Goal: Task Accomplishment & Management: Manage account settings

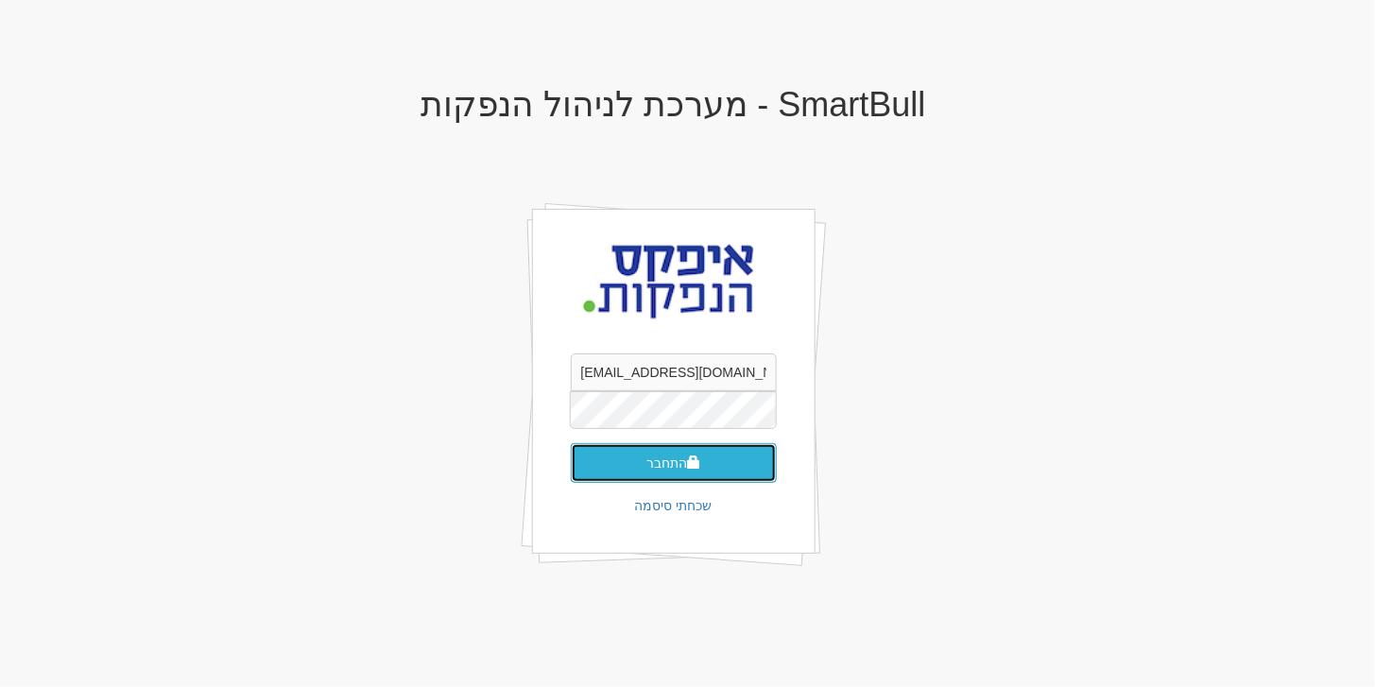
click at [643, 457] on button "התחבר" at bounding box center [674, 463] width 206 height 40
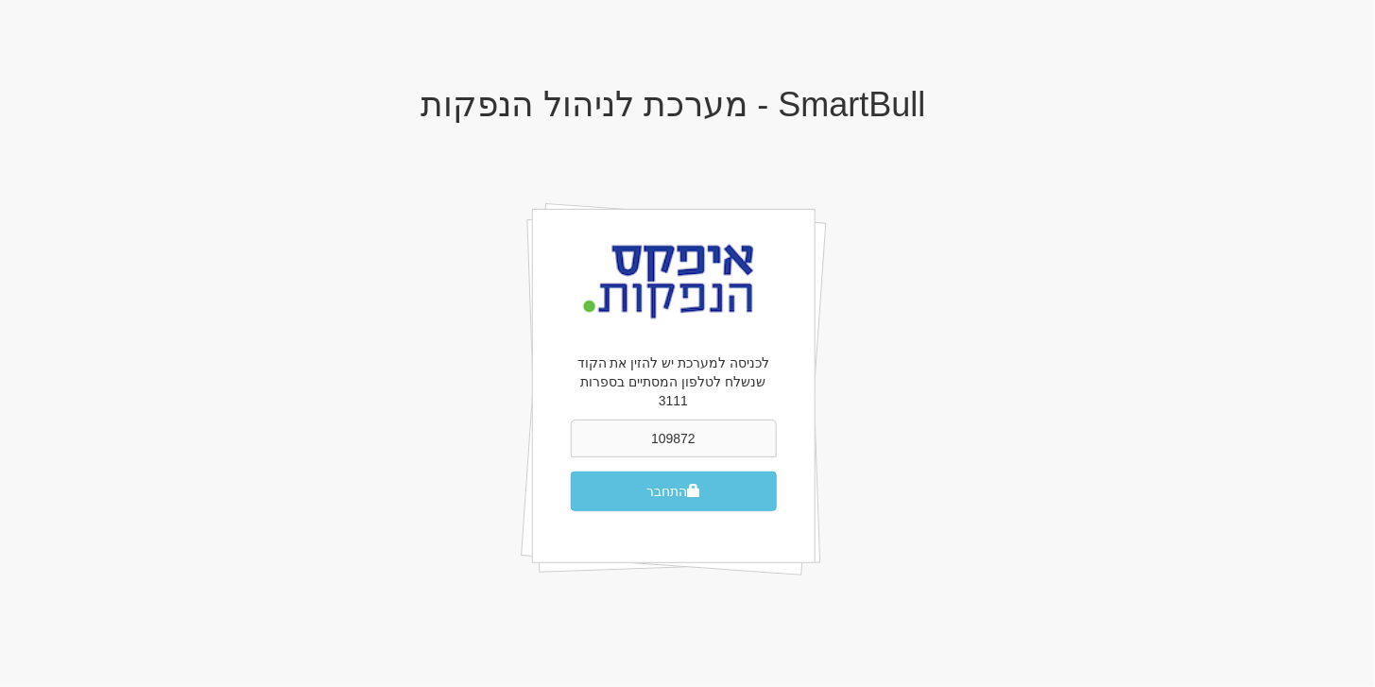
type input "109872"
click at [571, 471] on button "התחבר" at bounding box center [674, 491] width 206 height 40
click at [643, 471] on button "התחבר" at bounding box center [674, 491] width 206 height 40
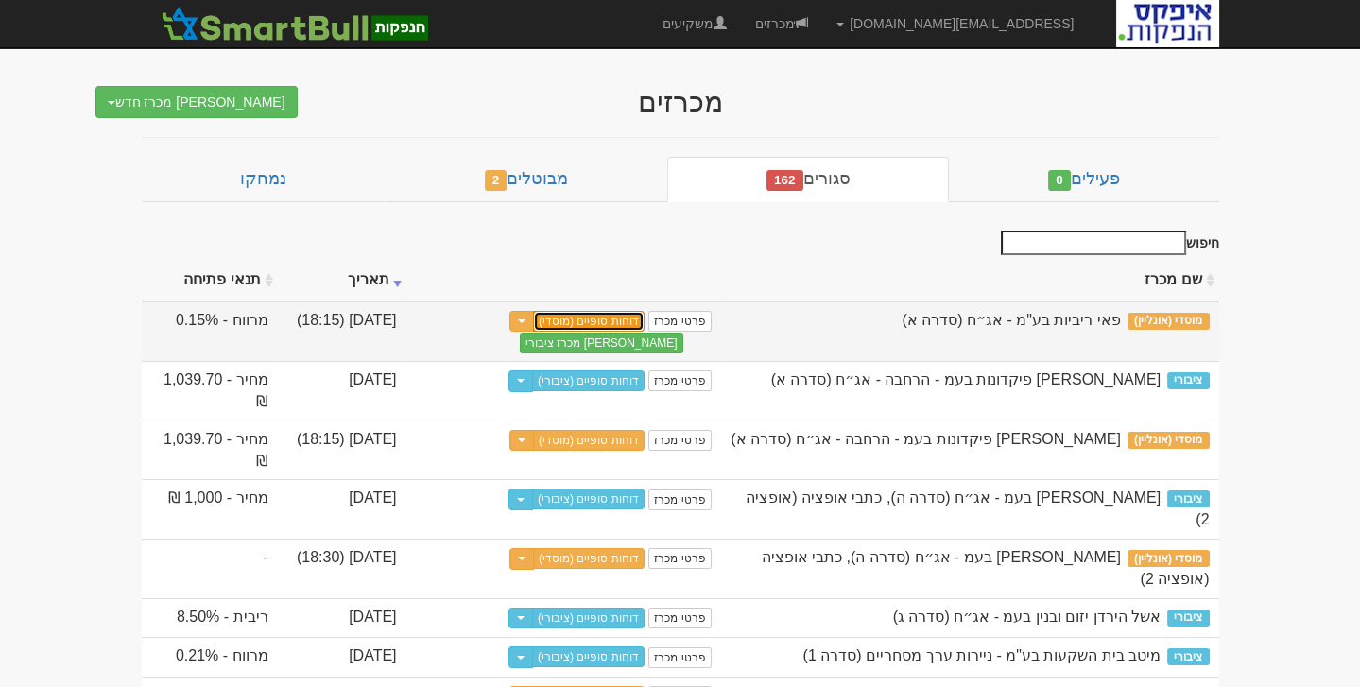
click at [569, 312] on link "דוחות סופיים (מוסדי)" at bounding box center [588, 321] width 111 height 21
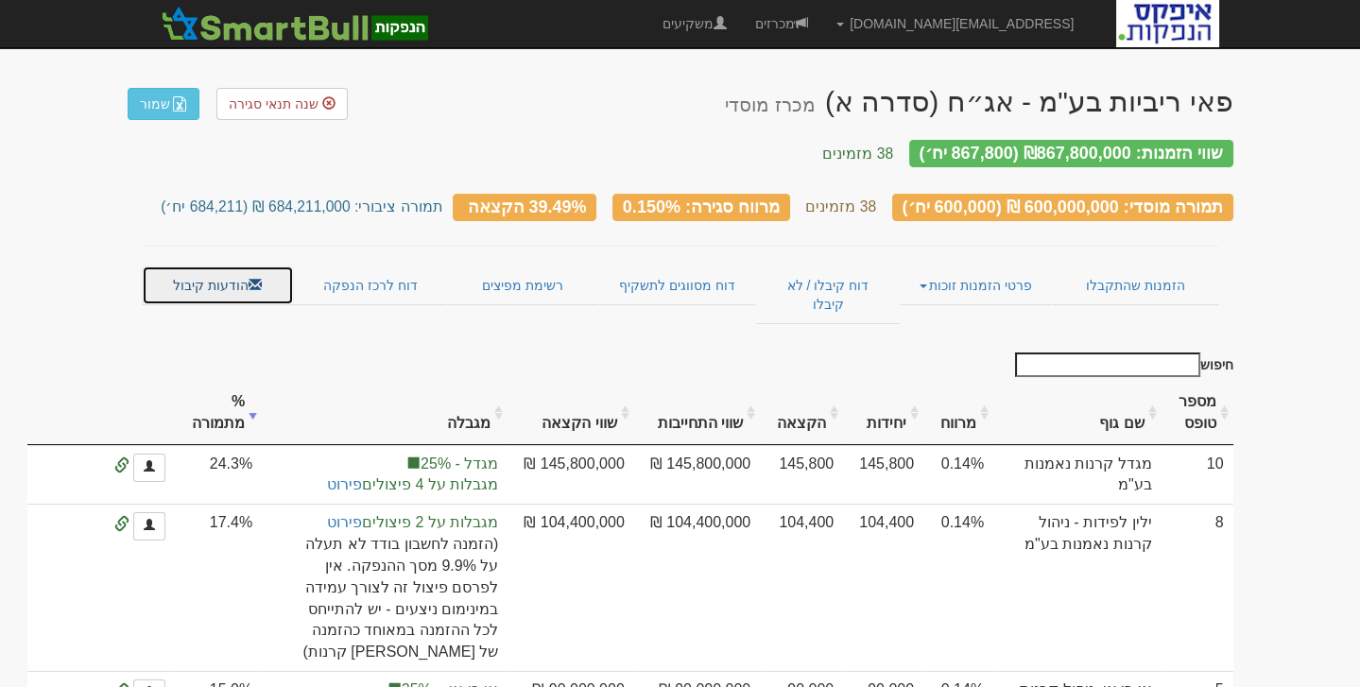
click at [201, 265] on link "הודעות קיבול" at bounding box center [218, 285] width 152 height 40
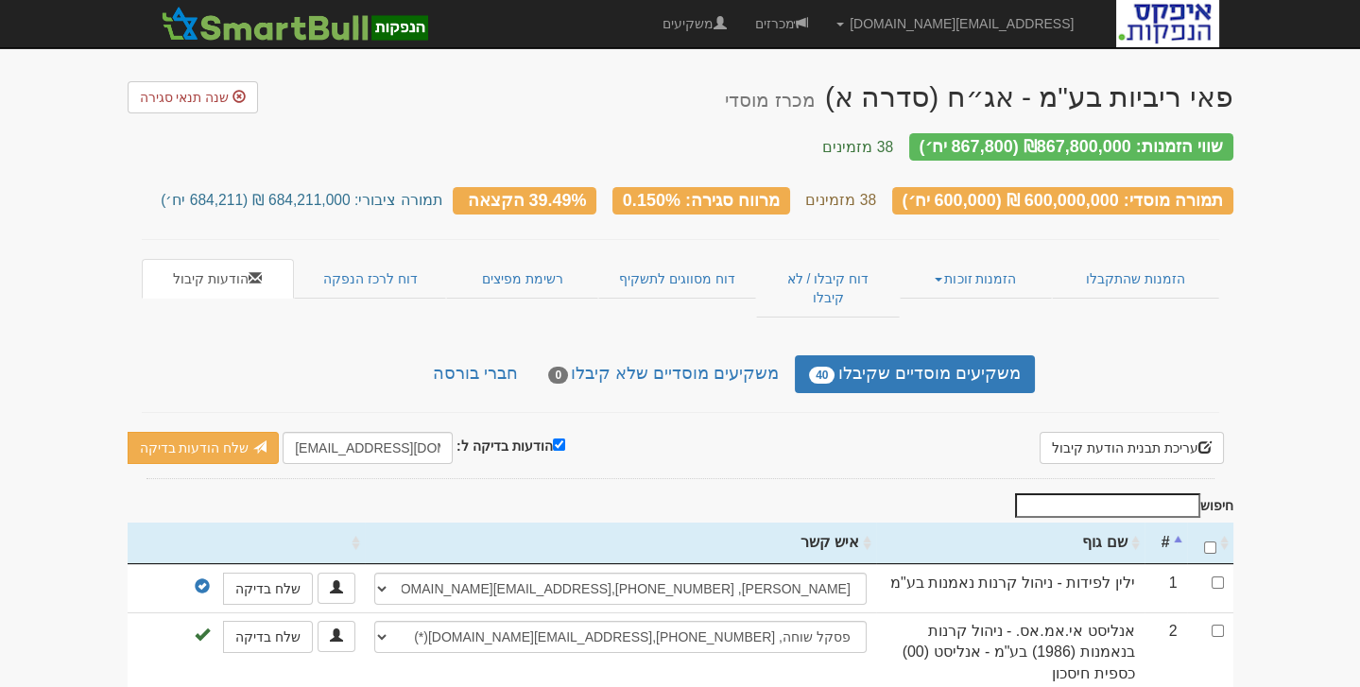
scroll to position [4, 0]
click at [822, 24] on link "מכרזים" at bounding box center [781, 23] width 81 height 47
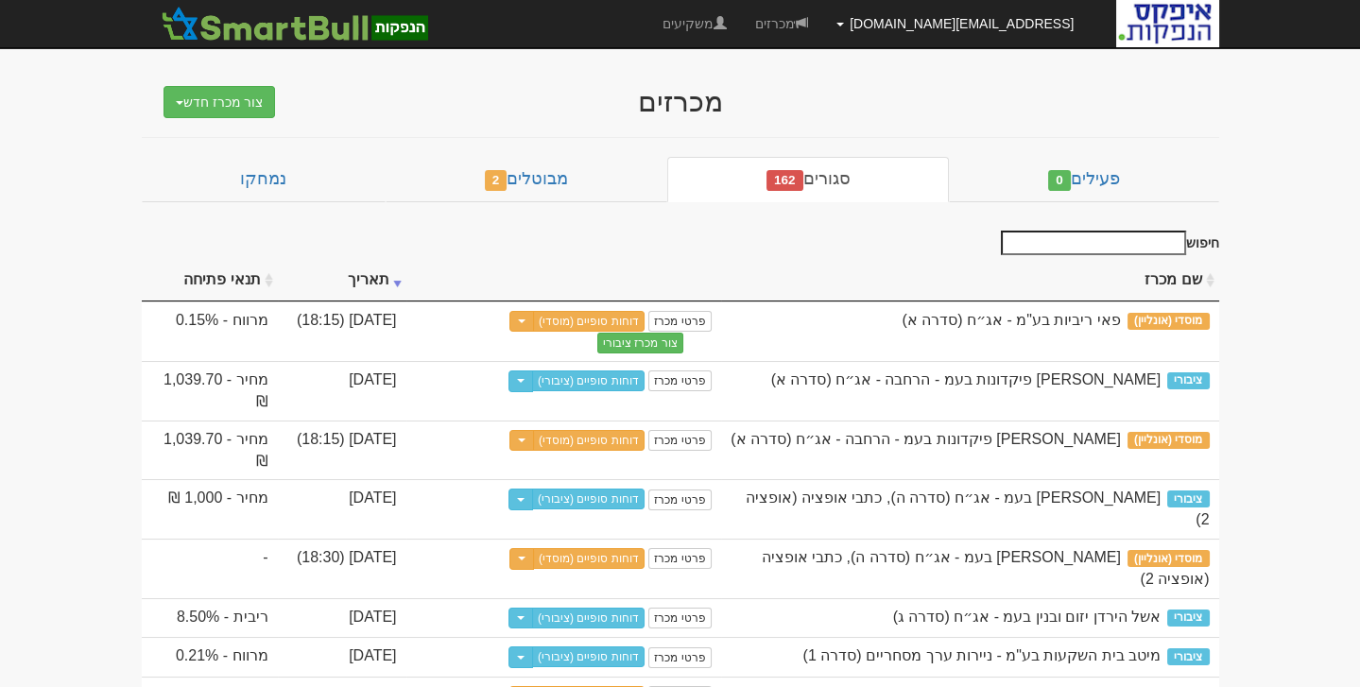
drag, startPoint x: 0, startPoint y: 0, endPoint x: 1027, endPoint y: 18, distance: 1027.1
click at [1027, 18] on link "[EMAIL_ADDRESS][DOMAIN_NAME]" at bounding box center [954, 23] width 265 height 47
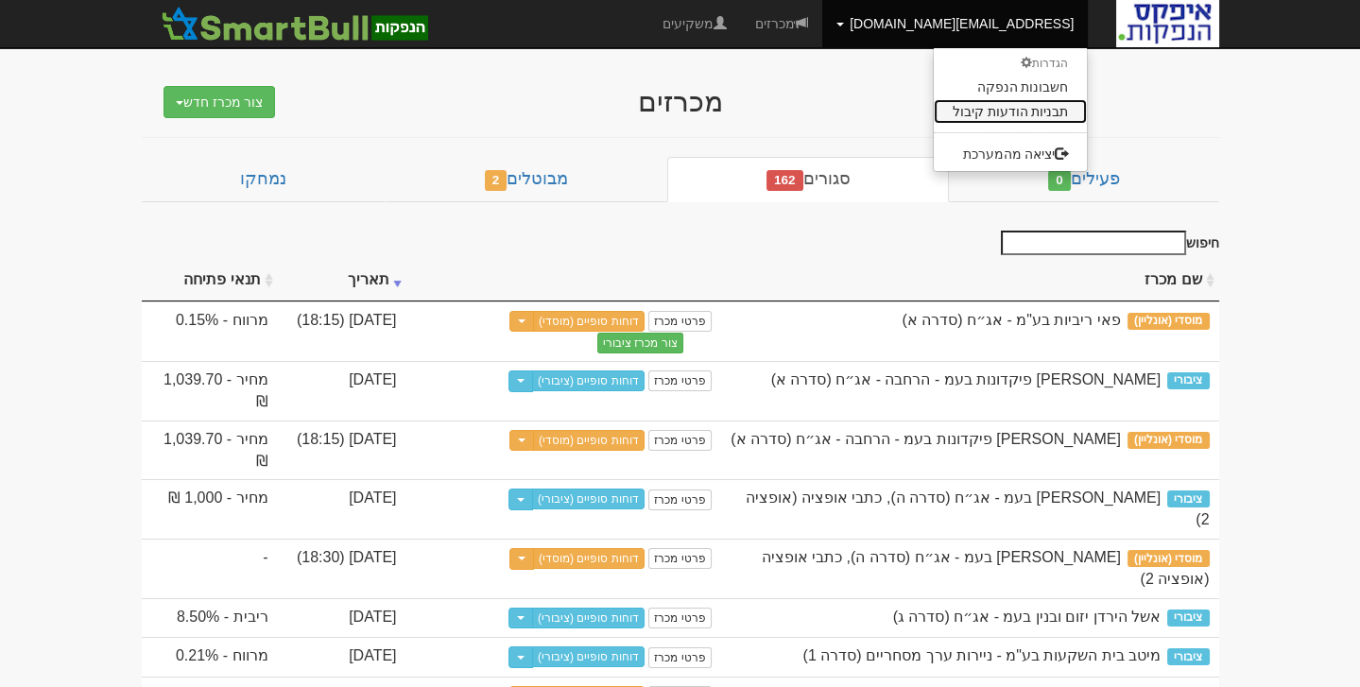
click at [1005, 114] on link "תבניות הודעות קיבול" at bounding box center [1010, 111] width 154 height 25
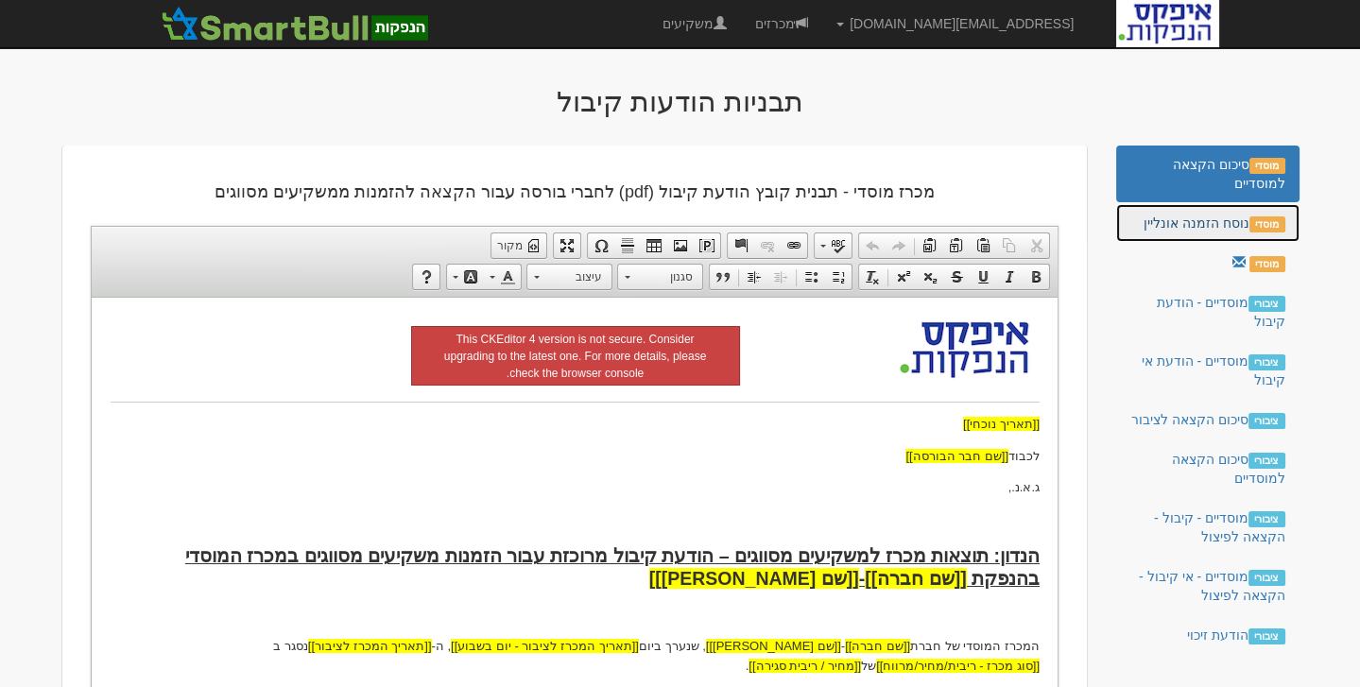
click at [1217, 221] on link "מוסדי נוסח הזמנה אונליין" at bounding box center [1207, 223] width 182 height 38
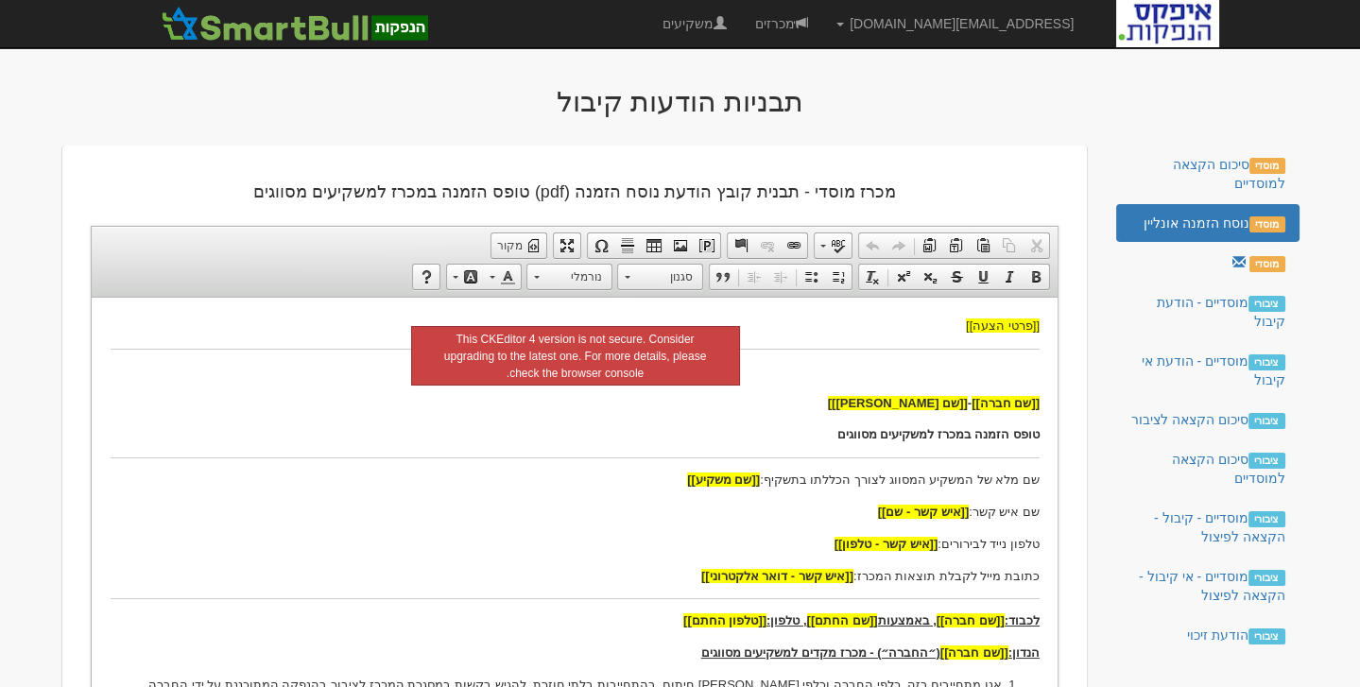
drag, startPoint x: 818, startPoint y: 446, endPoint x: 751, endPoint y: 456, distance: 67.9
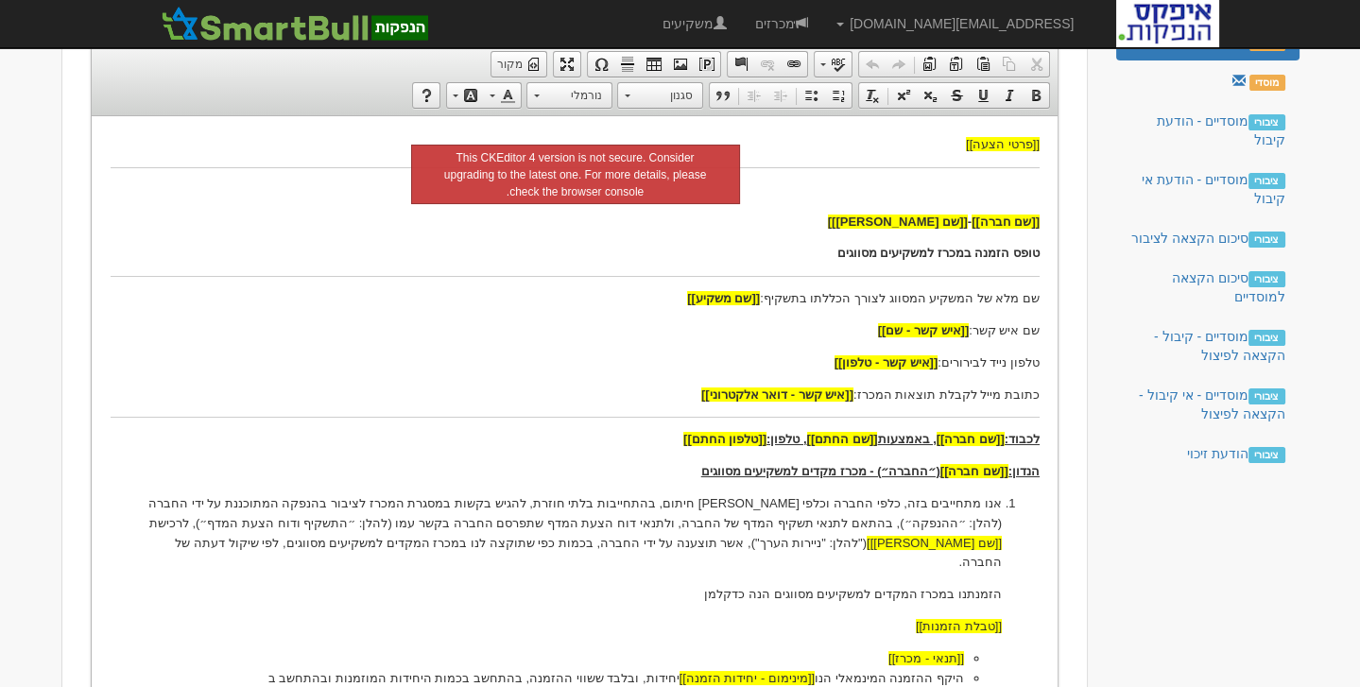
scroll to position [213, 0]
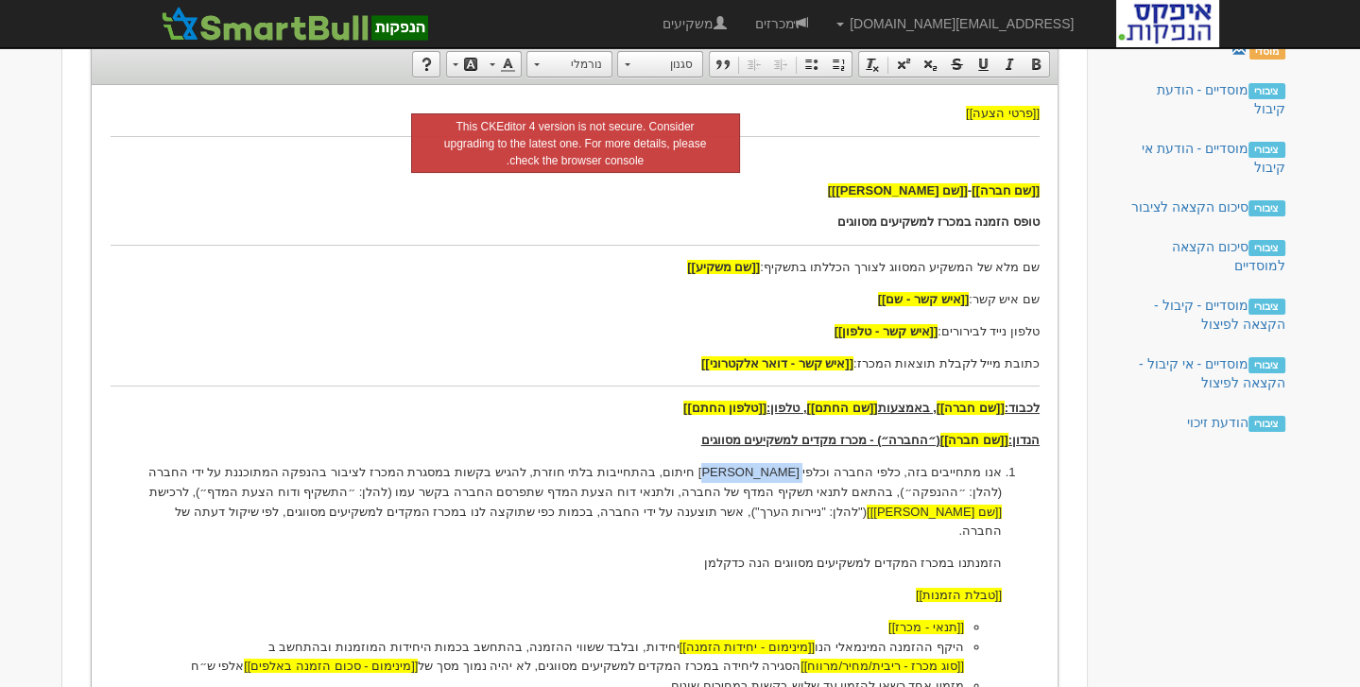
drag, startPoint x: 821, startPoint y: 473, endPoint x: 753, endPoint y: 463, distance: 68.8
click at [753, 463] on p "אנו מתחייבים בזה, כלפי החברה וכלפי הפניקס חיתום, בהתחייבות בלתי חוזרת, להגיש בק…" at bounding box center [573, 501] width 853 height 78
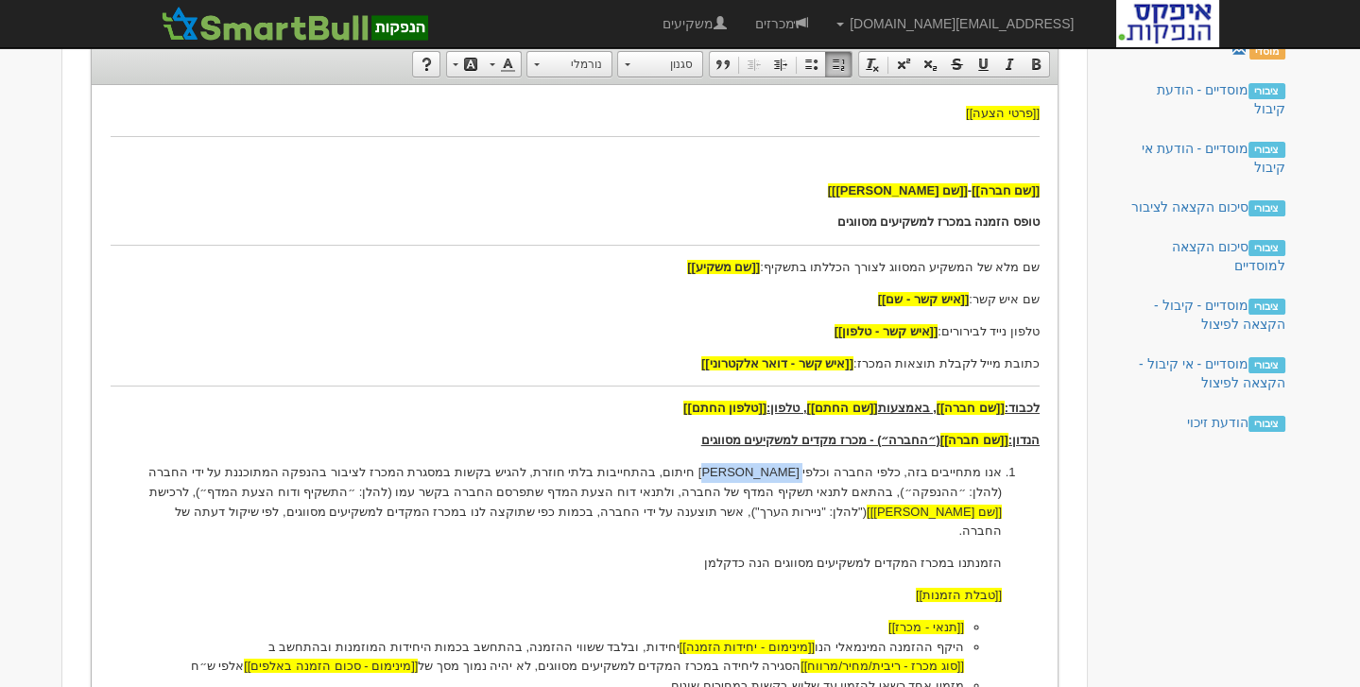
scroll to position [0, 0]
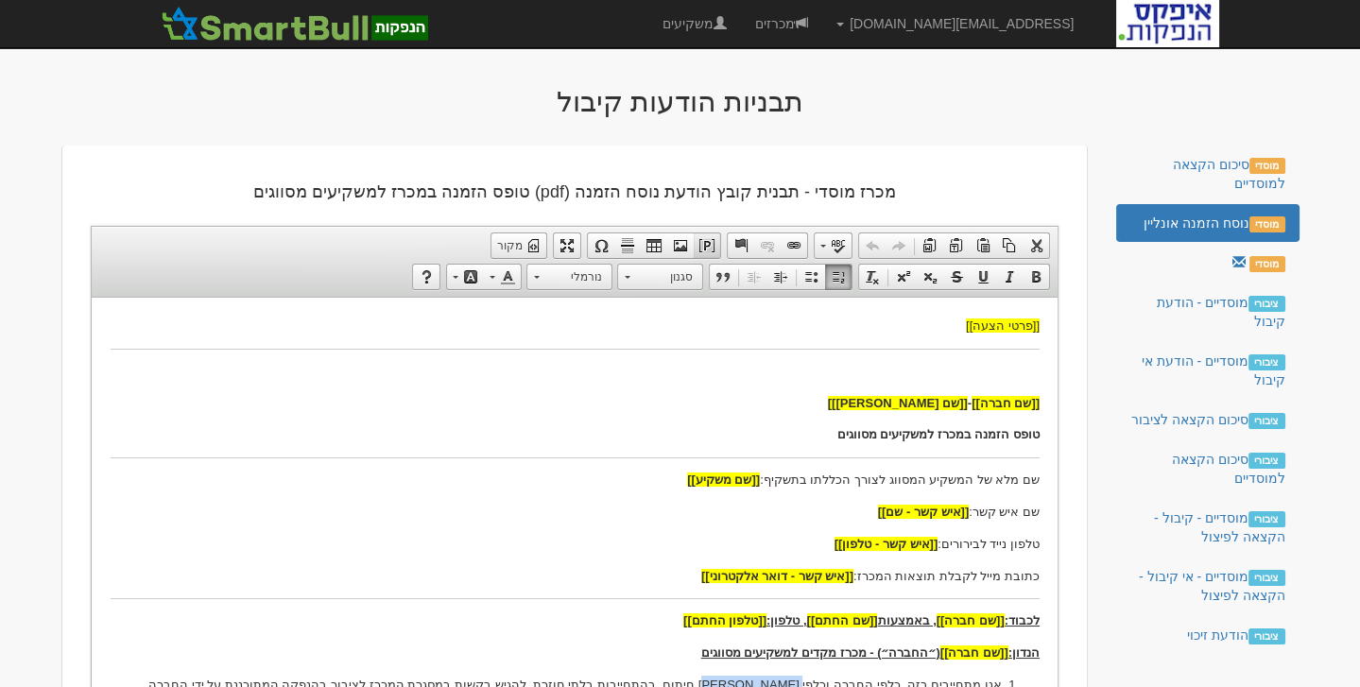
click at [712, 250] on span at bounding box center [706, 245] width 15 height 15
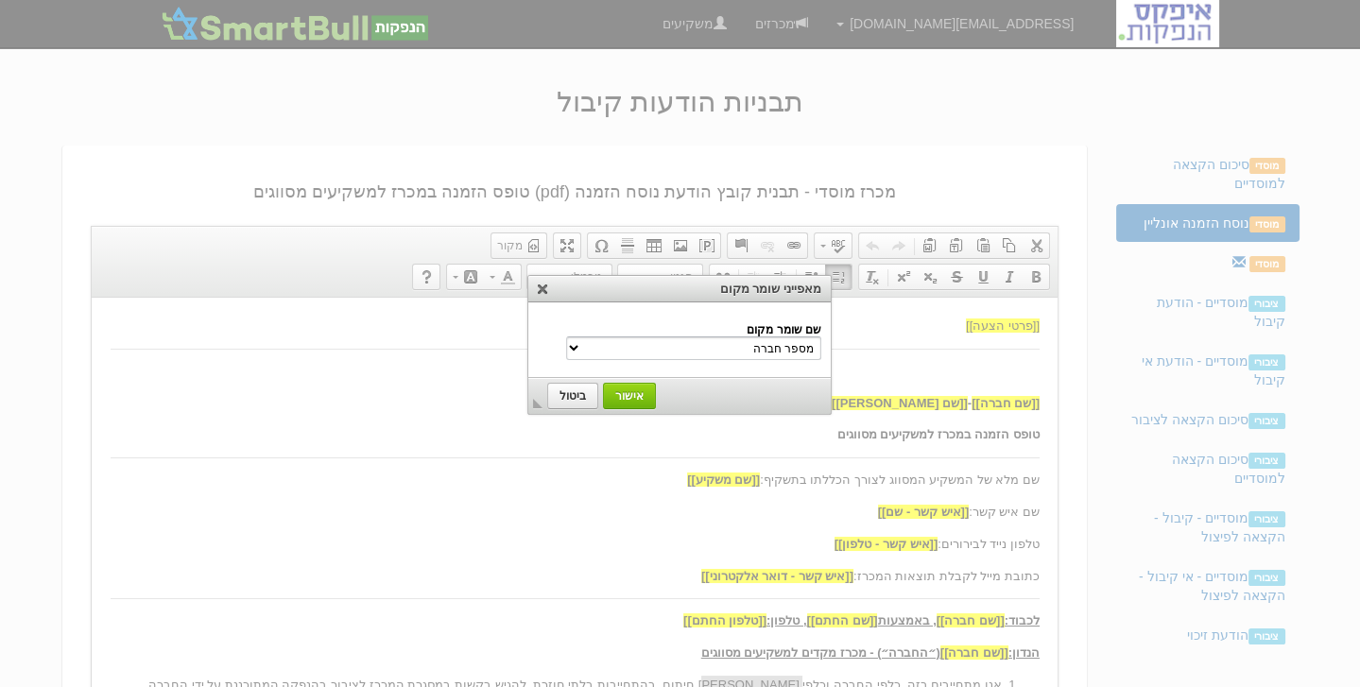
click at [737, 344] on select "מספר חברה שם חברה שם משקיע הנדון שם נייר מונפק סוג מכרז - ריבית/מחיר/מרווח שם ה…" at bounding box center [693, 348] width 255 height 24
select select "שם החתם"
click at [607, 336] on select "מספר חברה שם חברה שם משקיע הנדון שם נייר מונפק סוג מכרז - ריבית/מחיר/מרווח שם ה…" at bounding box center [693, 348] width 255 height 24
click at [629, 389] on span "אישור" at bounding box center [629, 395] width 49 height 13
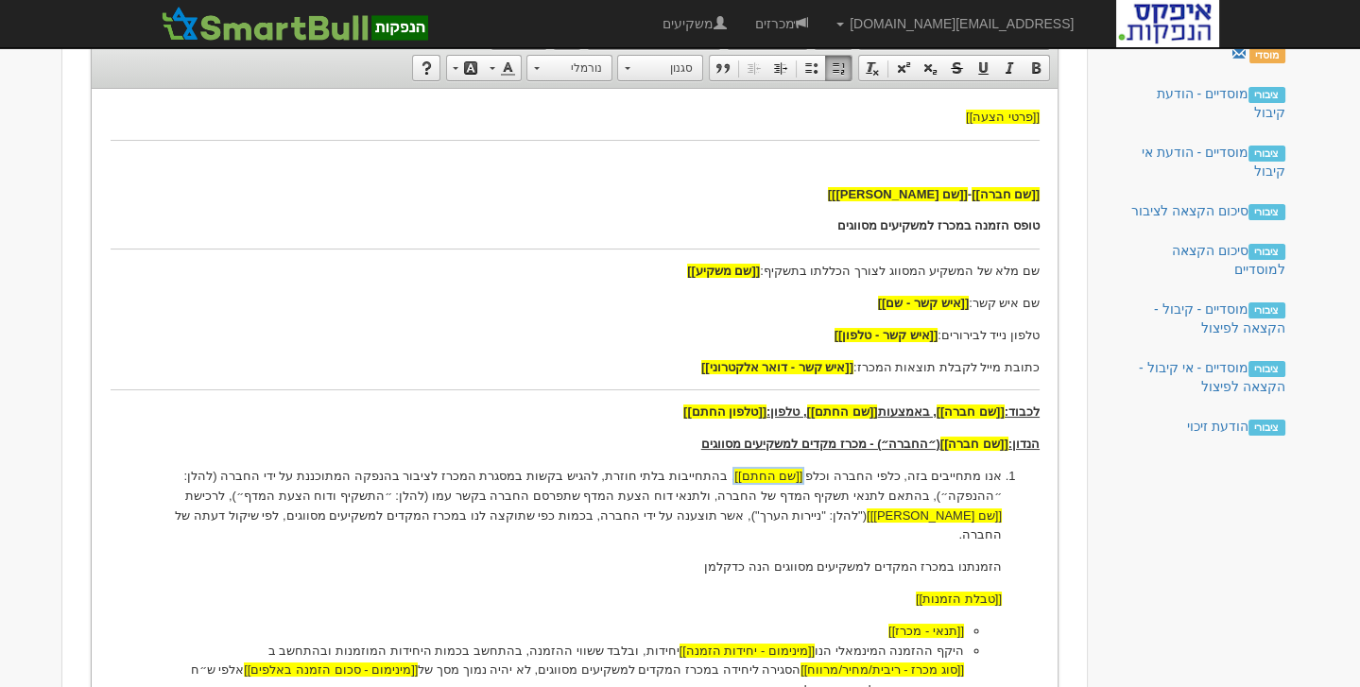
scroll to position [213, 0]
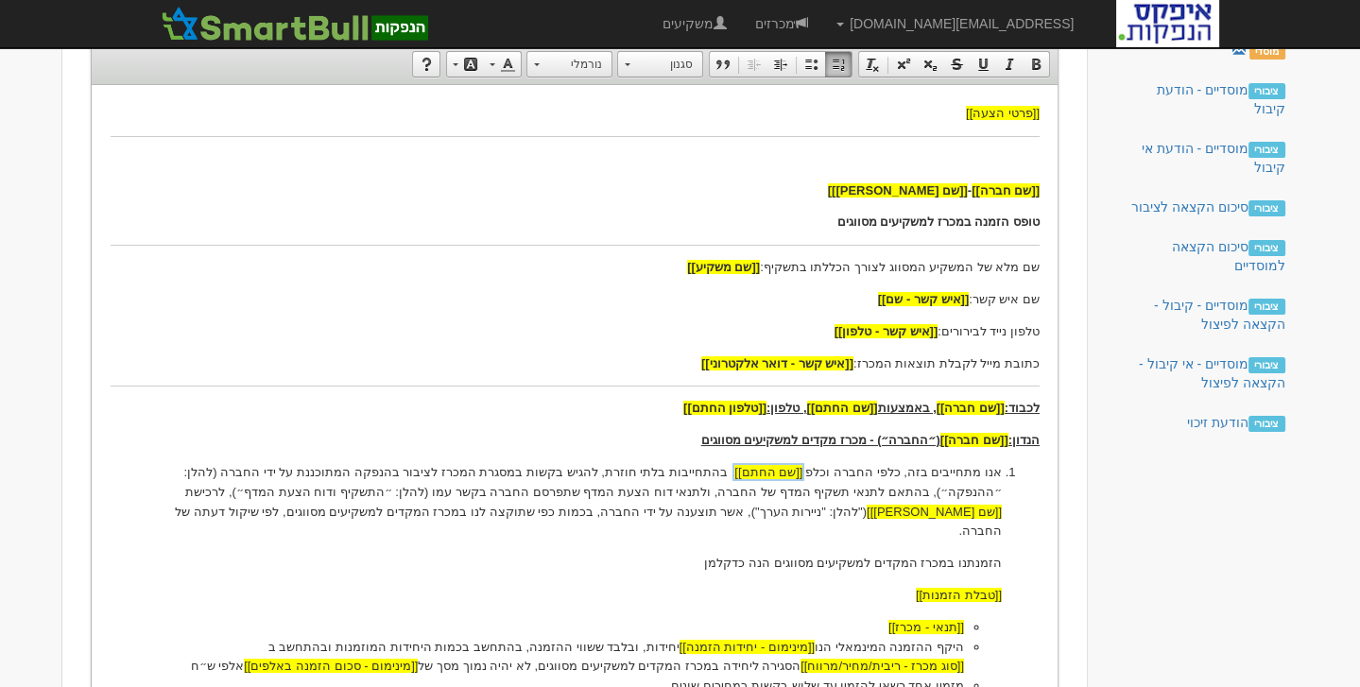
click at [841, 477] on p "אנו מתחייבים בזה, כלפי החברה וכלפי [[שם החתם]] ​​​​​​​ , בהתחייבות בלתי חוזרת, …" at bounding box center [573, 501] width 853 height 78
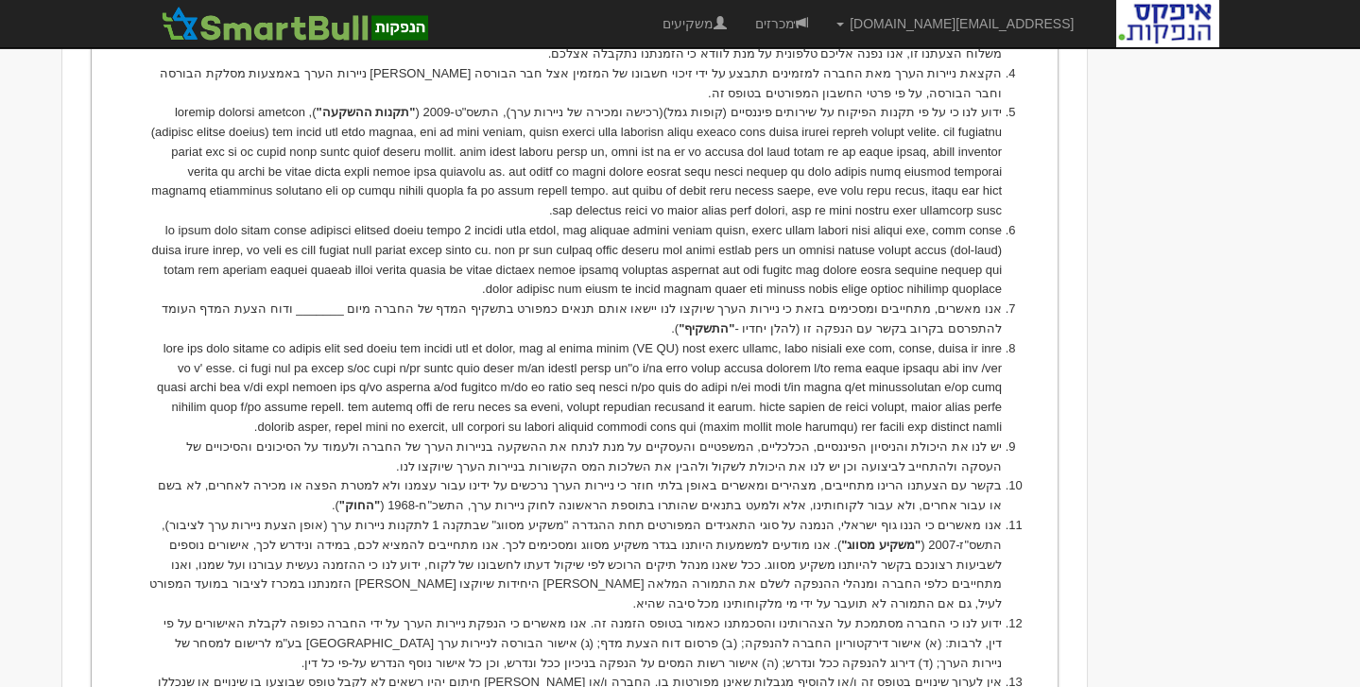
click at [680, 350] on li at bounding box center [573, 388] width 853 height 98
click at [670, 339] on li at bounding box center [573, 388] width 853 height 98
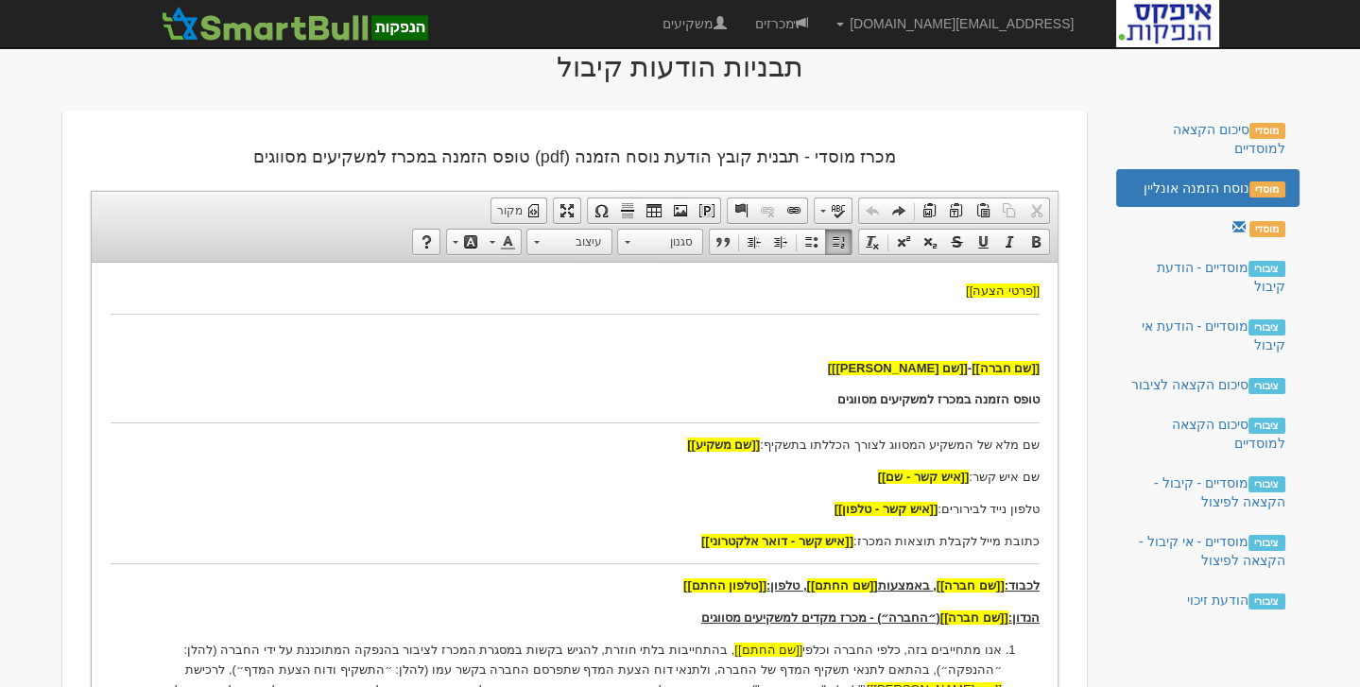
scroll to position [0, 0]
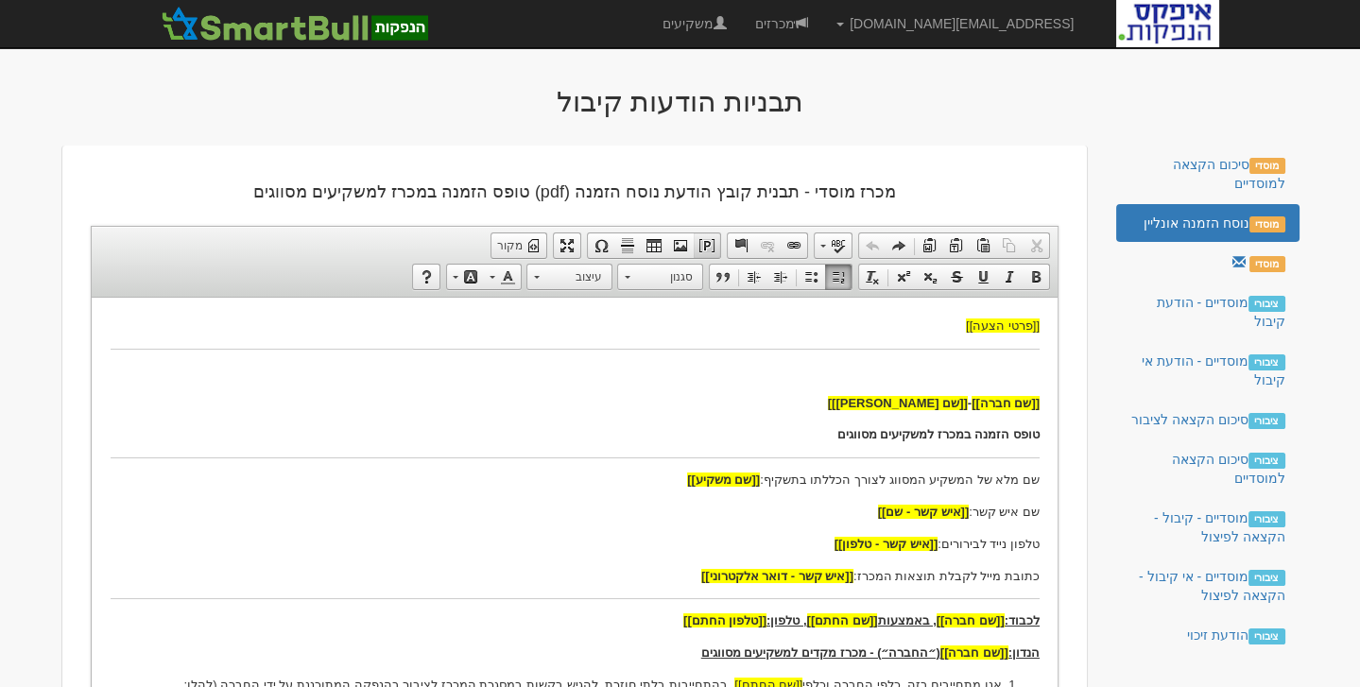
click at [714, 248] on span at bounding box center [706, 245] width 15 height 15
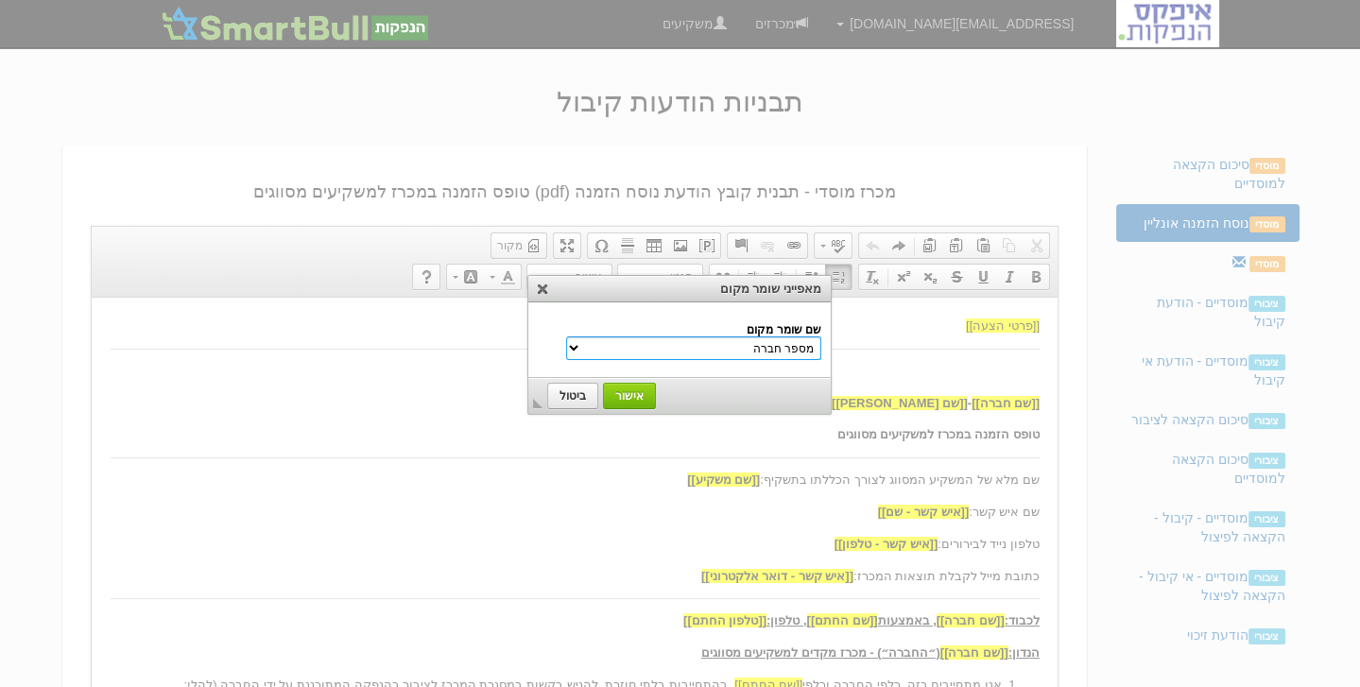
click at [744, 350] on select "מספר חברה שם חברה שם משקיע הנדון שם נייר מונפק סוג מכרז - ריבית/מחיר/מרווח שם ה…" at bounding box center [693, 348] width 255 height 24
select select "שם החתם"
click at [607, 336] on select "מספר חברה שם חברה שם משקיע הנדון שם נייר מונפק סוג מכרז - ריבית/מחיר/מרווח שם ה…" at bounding box center [693, 348] width 255 height 24
click at [624, 390] on span "אישור" at bounding box center [629, 395] width 49 height 13
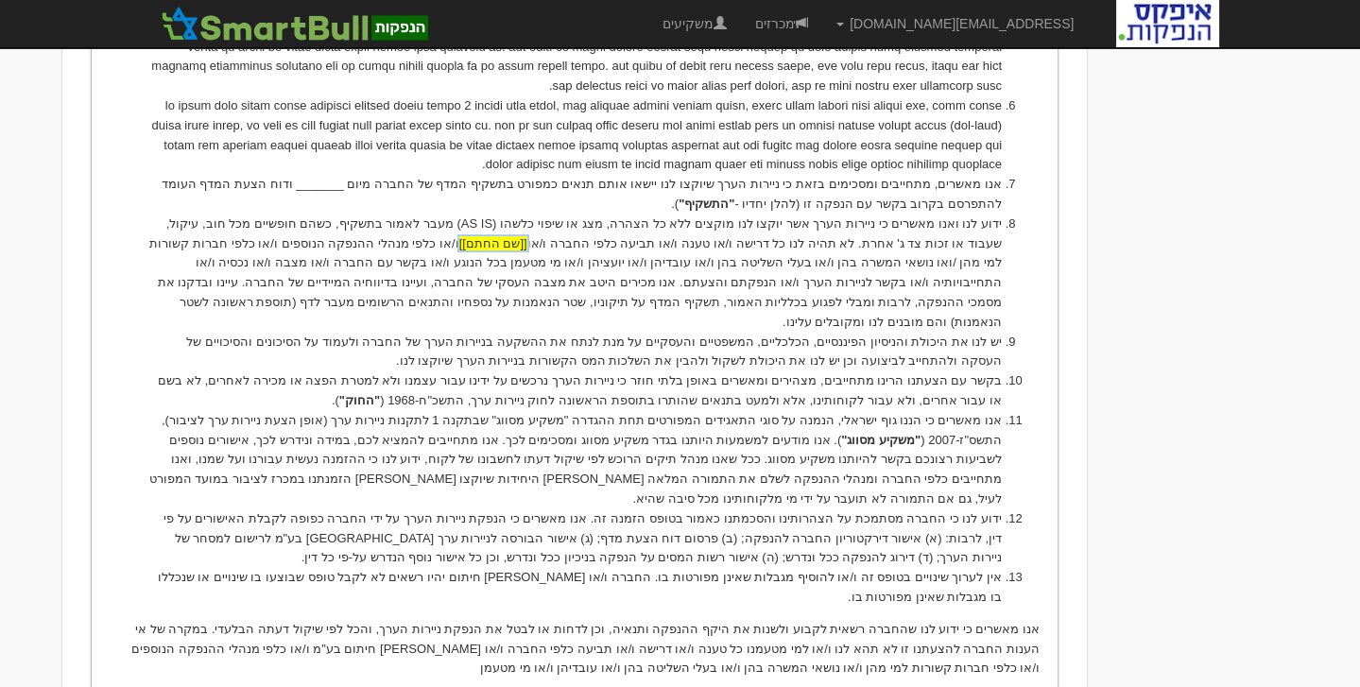
scroll to position [1238, 0]
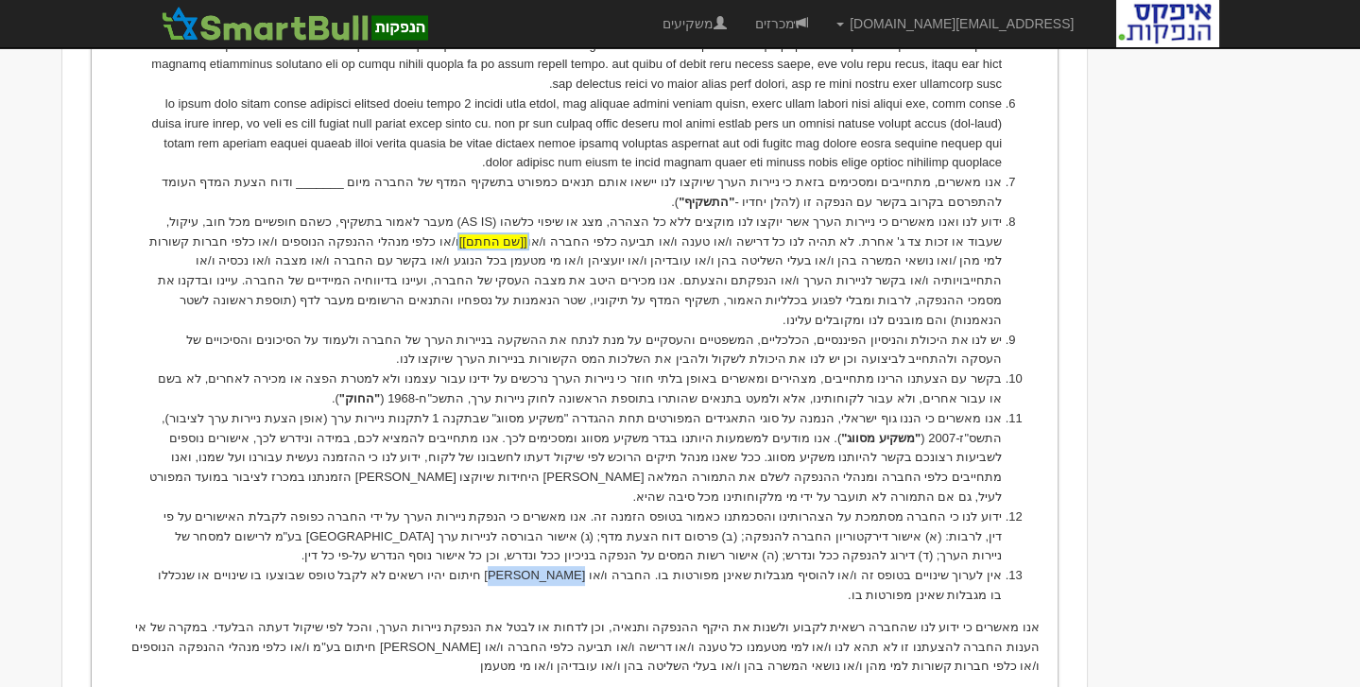
drag, startPoint x: 623, startPoint y: 513, endPoint x: 558, endPoint y: 517, distance: 64.4
click at [558, 566] on li "אין לערוך שינויים בטופס זה ו/או להוסיף מגבלות שאינן מפורטות בו. החברה ו/או הפני…" at bounding box center [573, 586] width 853 height 40
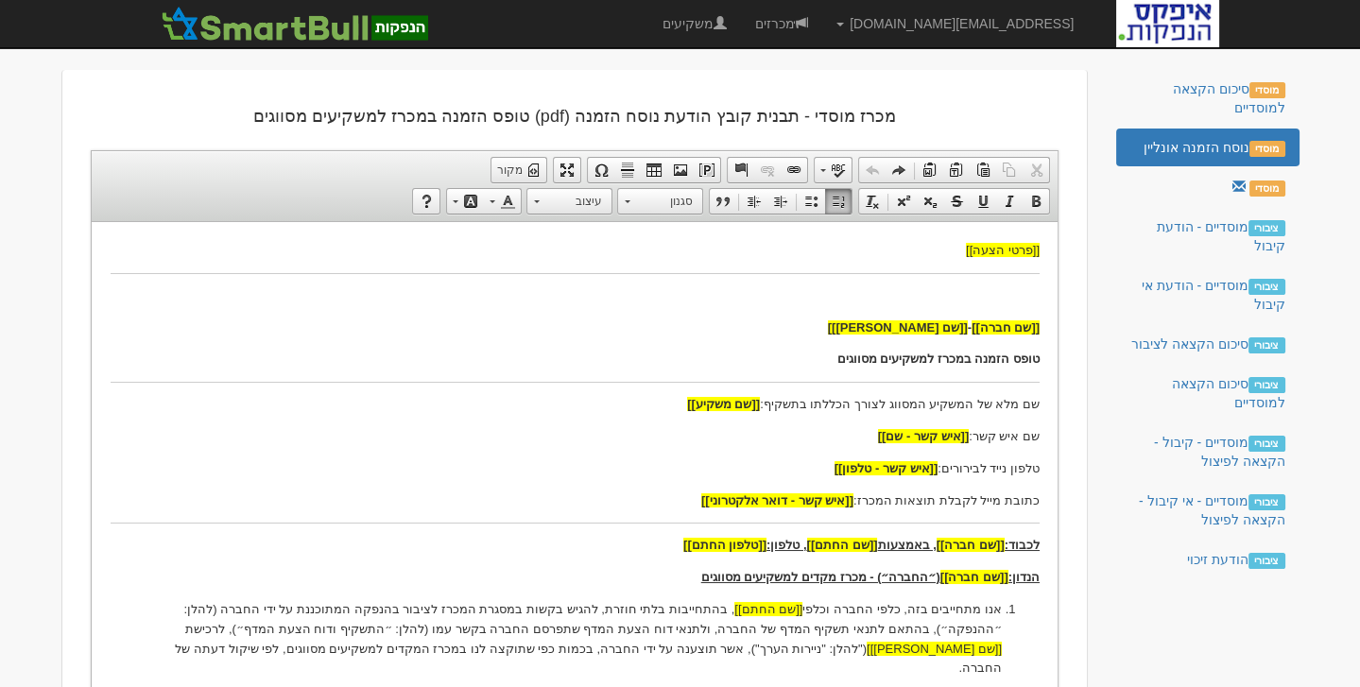
scroll to position [74, 0]
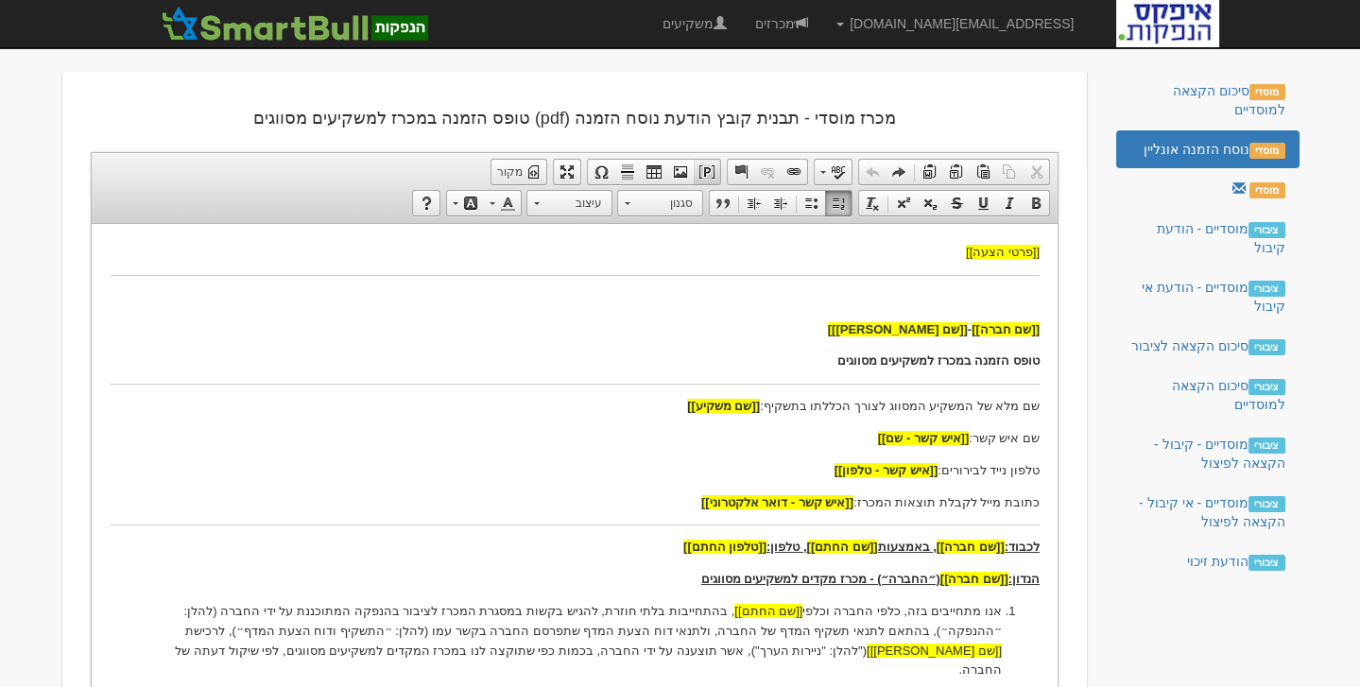
click at [714, 171] on span at bounding box center [706, 171] width 15 height 15
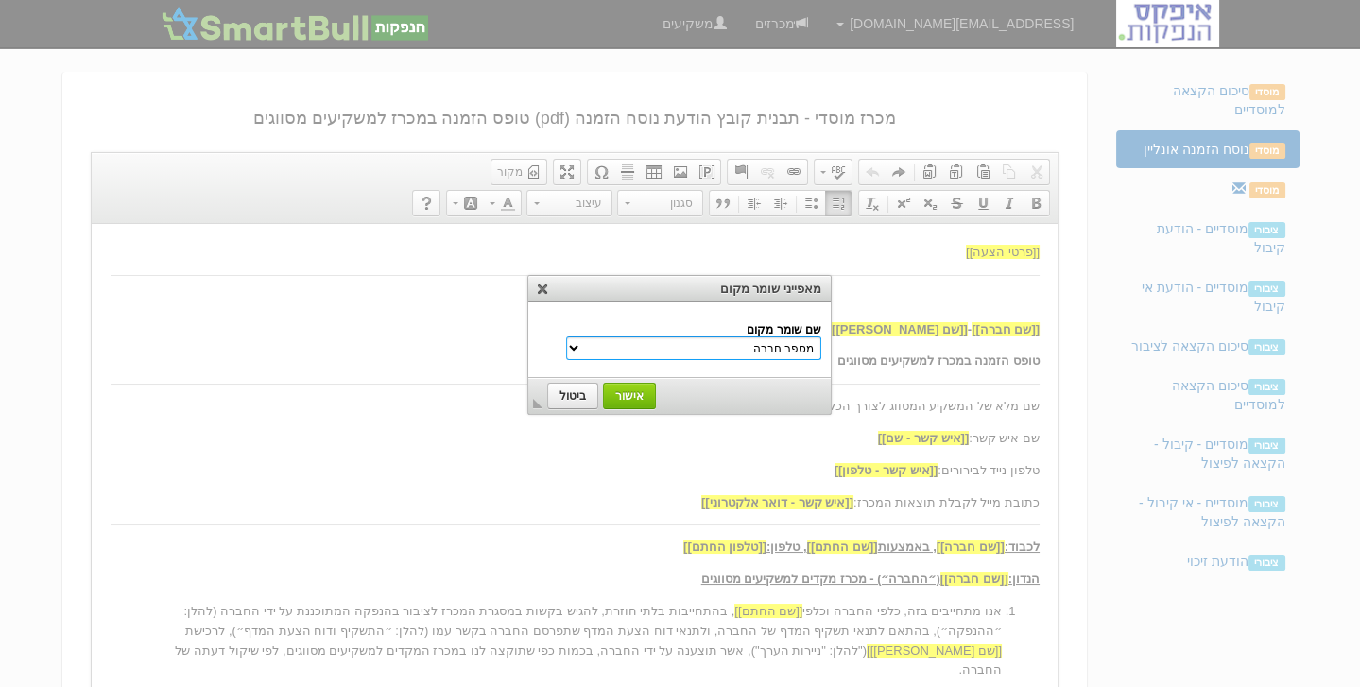
click at [744, 346] on select "מספר חברה שם חברה שם משקיע הנדון שם נייר מונפק סוג מכרז - ריבית/מחיר/מרווח שם ה…" at bounding box center [693, 348] width 255 height 24
select select "שם החתם"
click at [607, 336] on select "מספר חברה שם חברה שם משקיע הנדון שם נייר מונפק סוג מכרז - ריבית/מחיר/מרווח שם ה…" at bounding box center [693, 348] width 255 height 24
click at [627, 394] on span "אישור" at bounding box center [629, 395] width 49 height 13
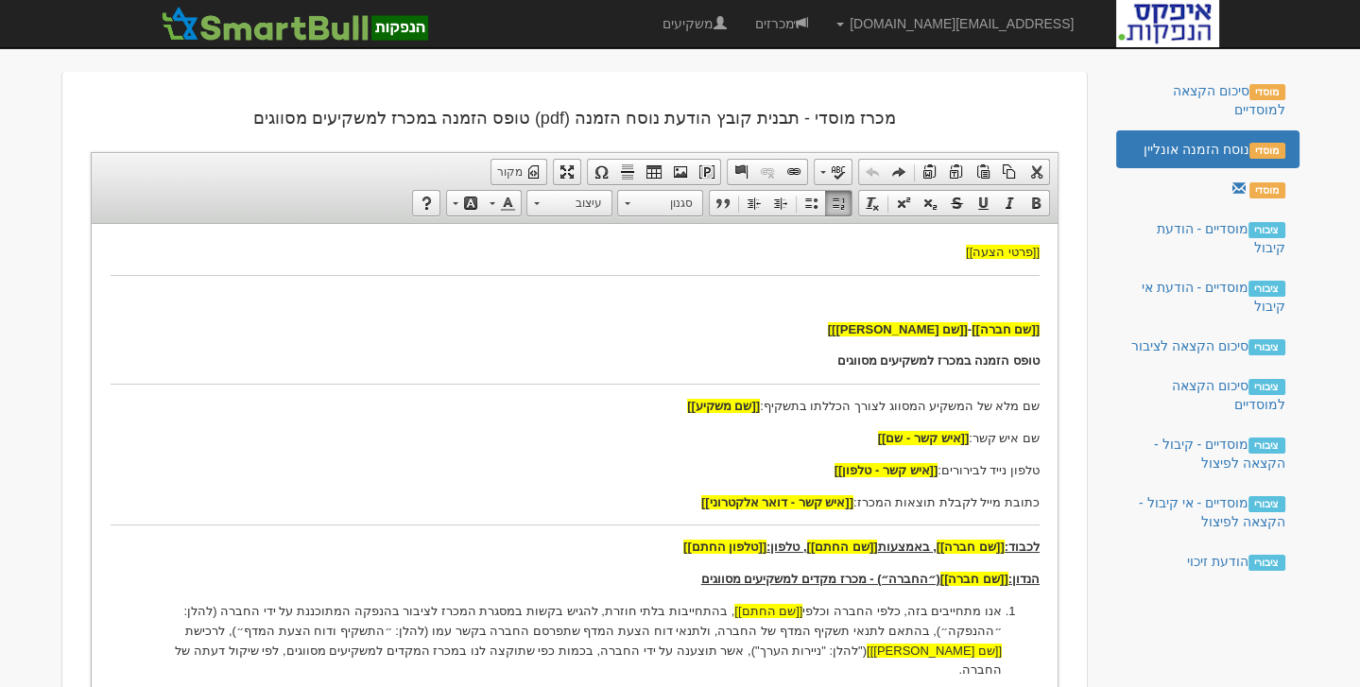
scroll to position [1405, 0]
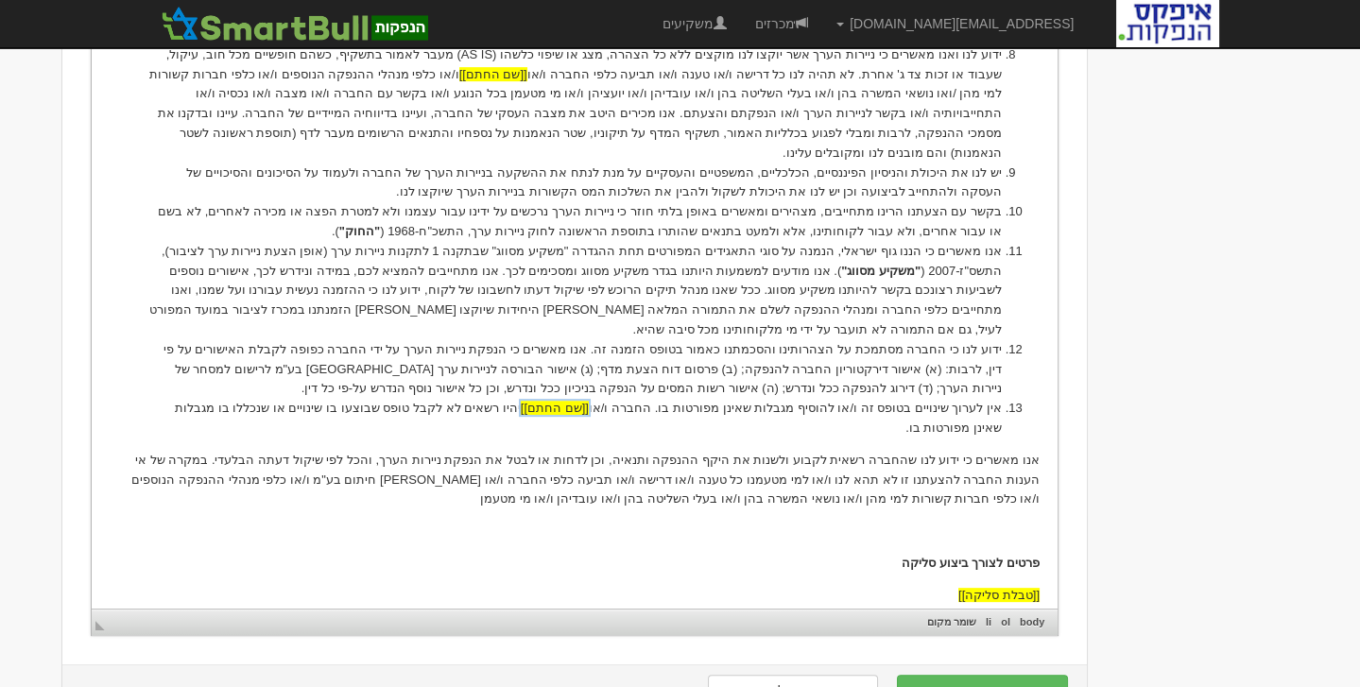
click at [654, 451] on p "אנו מאשרים כי ידוע לנו שהחברה רשאית לקבוע ולשנות את היקף ההנפקה ותנאיה, וכן לדח…" at bounding box center [574, 480] width 929 height 59
drag, startPoint x: 654, startPoint y: 399, endPoint x: 560, endPoint y: 400, distance: 93.5
click at [560, 451] on p "אנו מאשרים כי ידוע לנו שהחברה רשאית לקבוע ולשנות את היקף ההנפקה ותנאיה, וכן לדח…" at bounding box center [574, 480] width 929 height 59
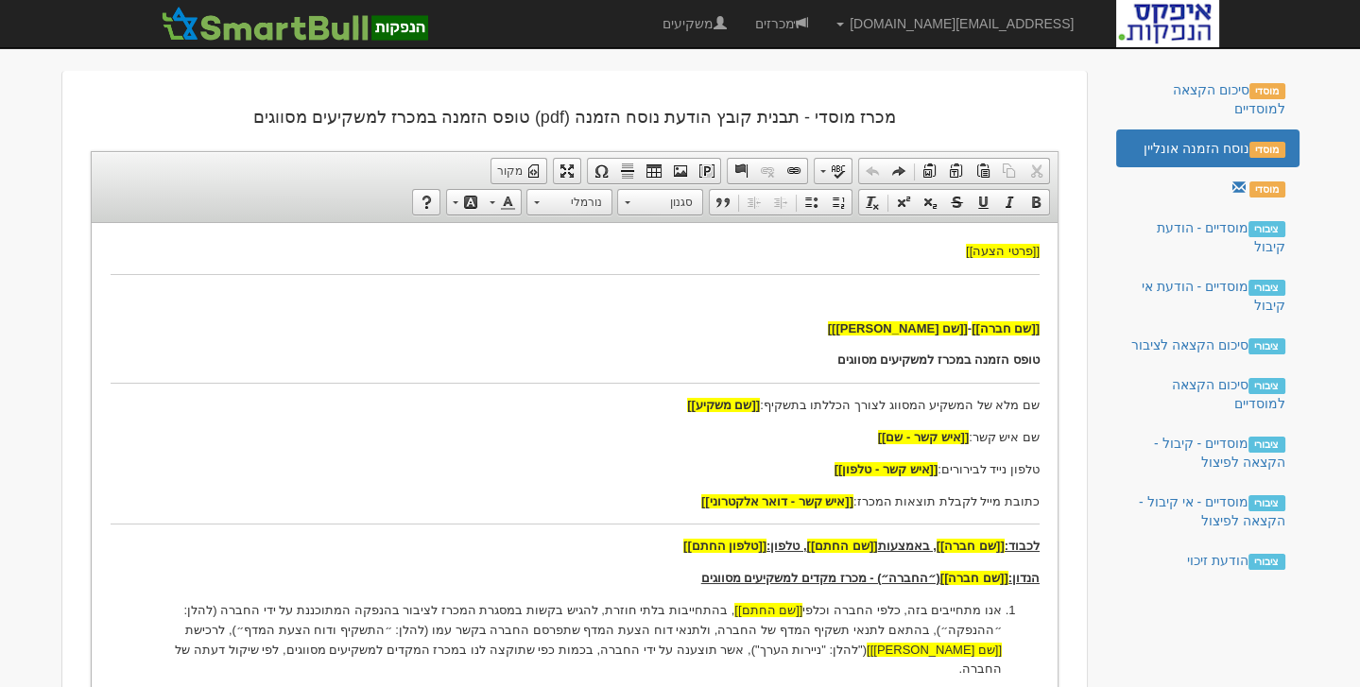
scroll to position [0, 0]
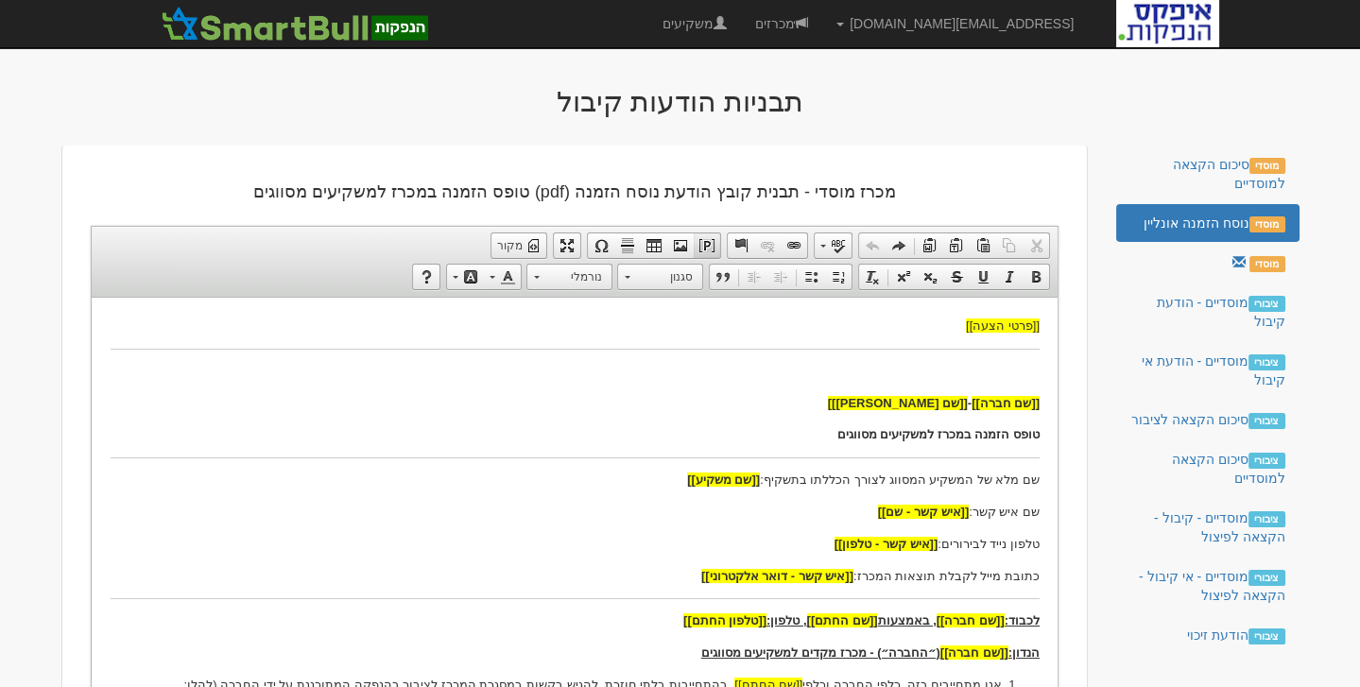
click at [710, 244] on span at bounding box center [706, 245] width 15 height 15
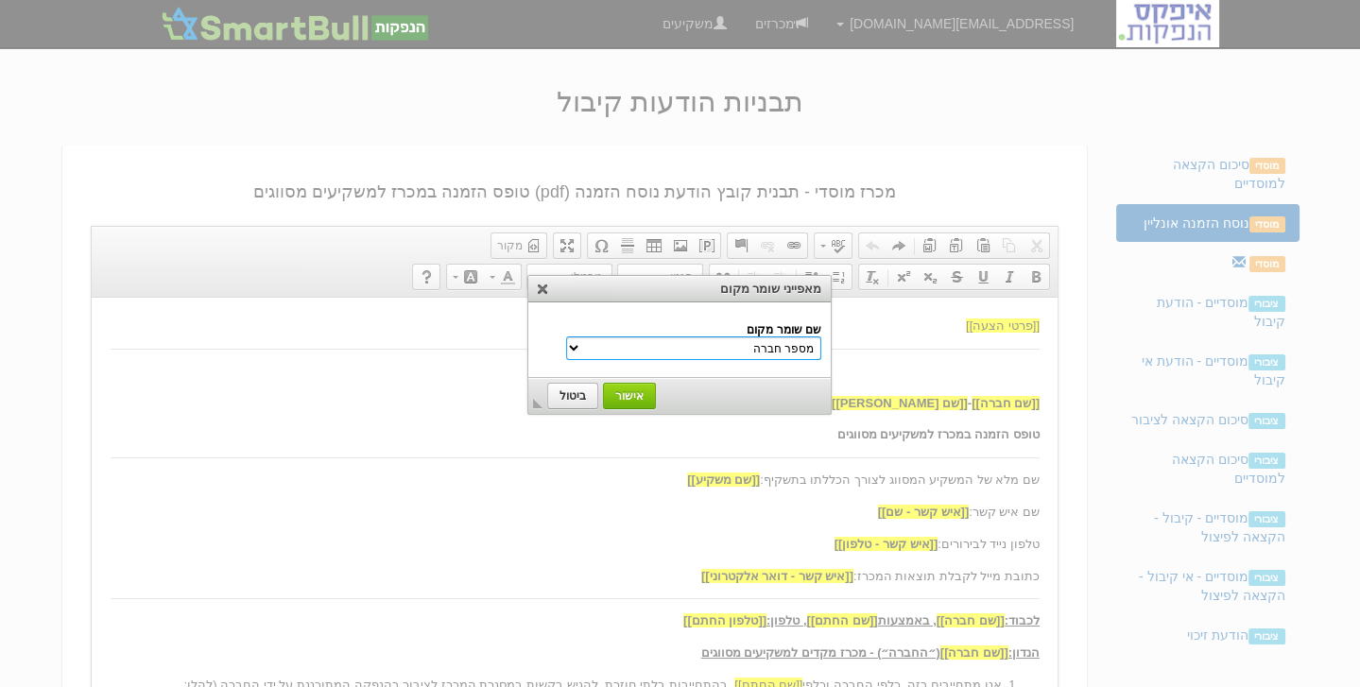
click at [753, 351] on select "מספר חברה שם חברה שם משקיע הנדון שם נייר מונפק סוג מכרז - ריבית/מחיר/מרווח שם ה…" at bounding box center [693, 348] width 255 height 24
select select "שם החתם"
click at [607, 336] on select "מספר חברה שם חברה שם משקיע הנדון שם נייר מונפק סוג מכרז - ריבית/מחיר/מרווח שם ה…" at bounding box center [693, 348] width 255 height 24
click at [632, 389] on span "אישור" at bounding box center [629, 395] width 49 height 13
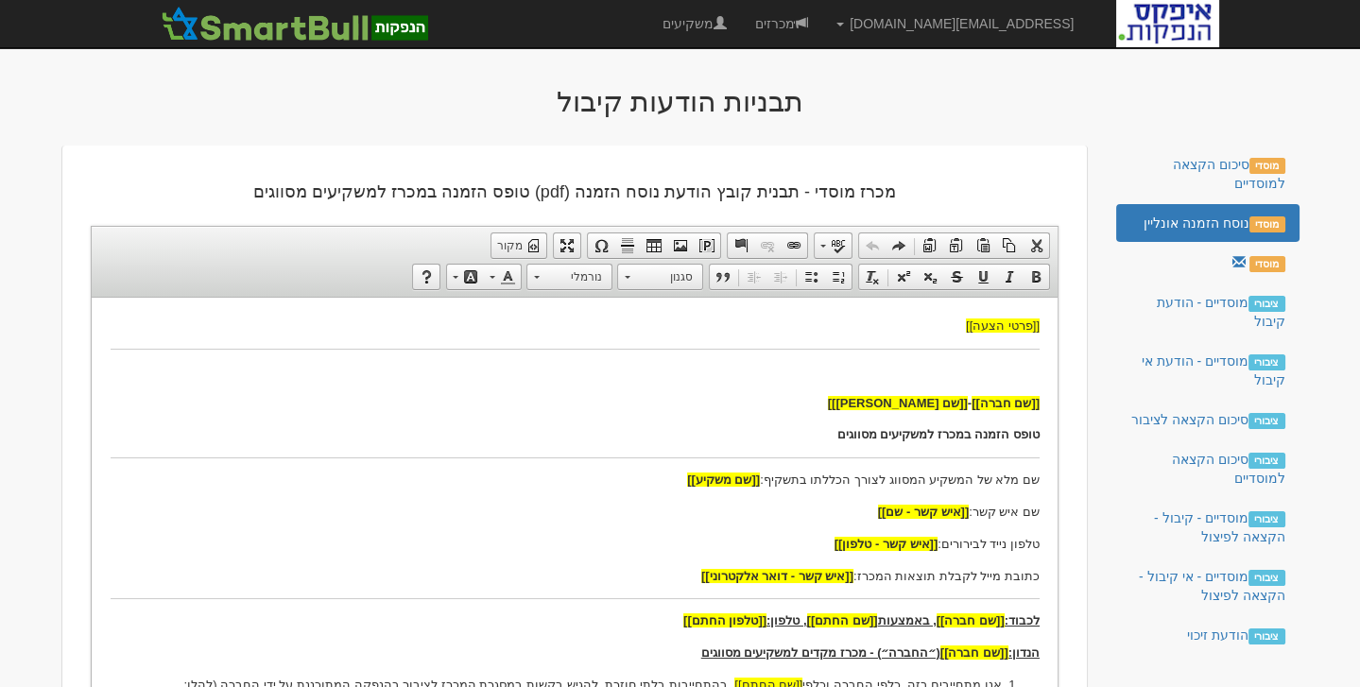
scroll to position [1457, 0]
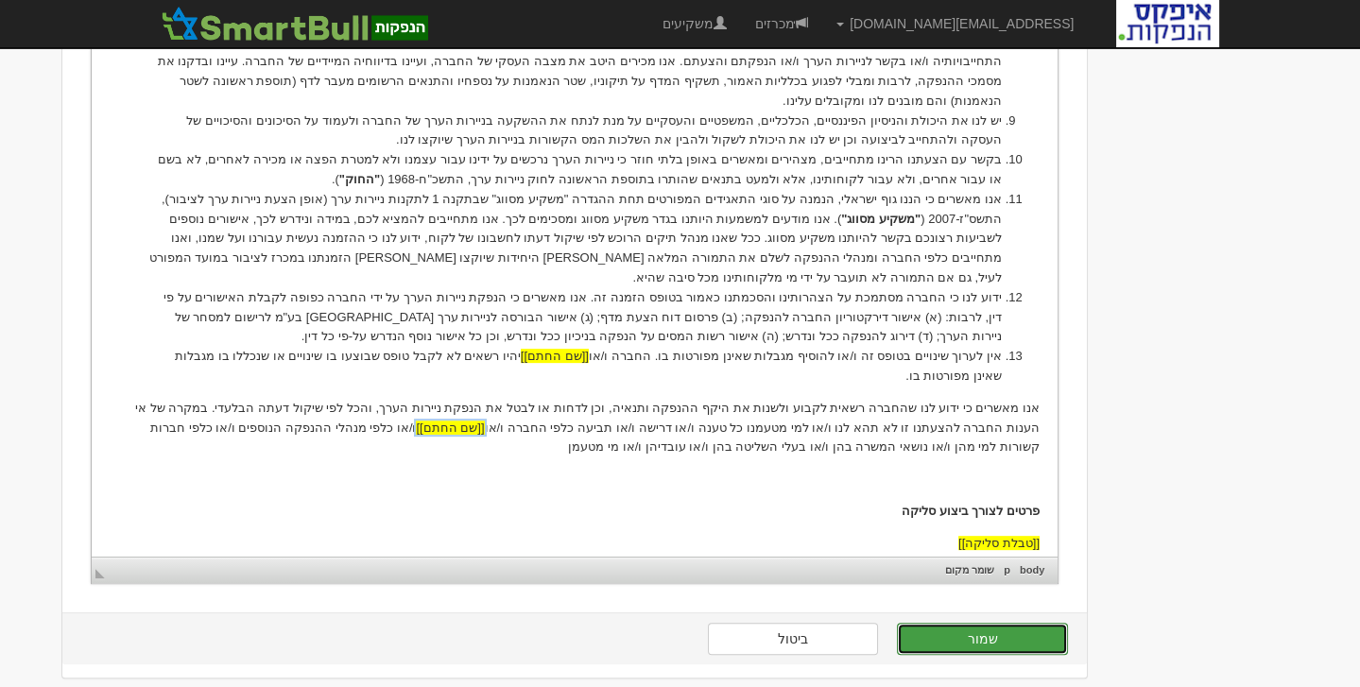
click at [999, 623] on button "שמור" at bounding box center [982, 639] width 171 height 32
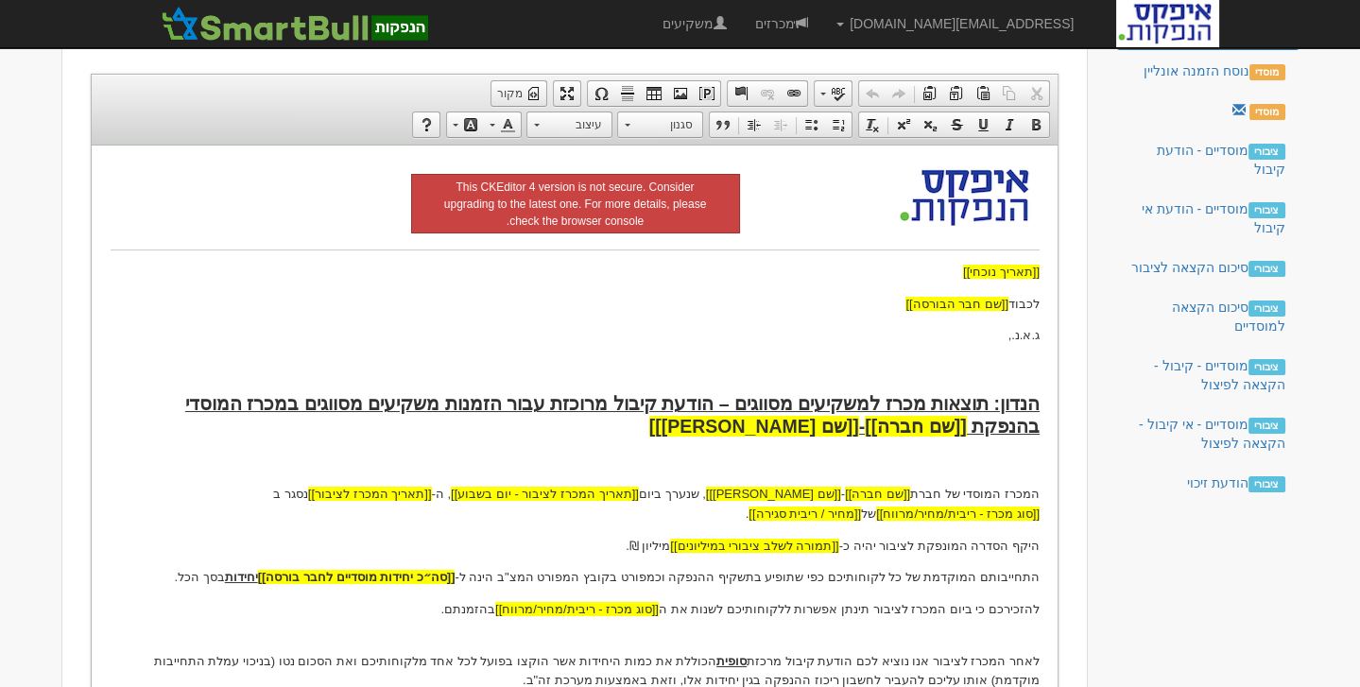
scroll to position [153, 0]
